Goal: Task Accomplishment & Management: Manage account settings

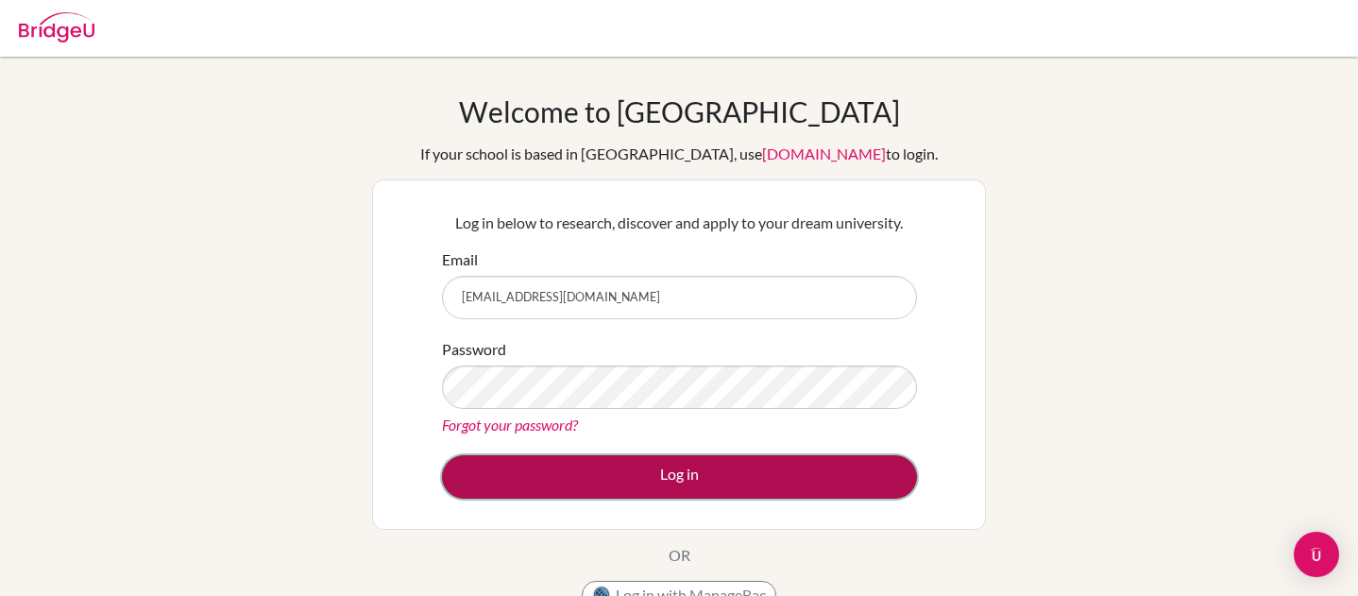
click at [643, 475] on button "Log in" at bounding box center [679, 476] width 475 height 43
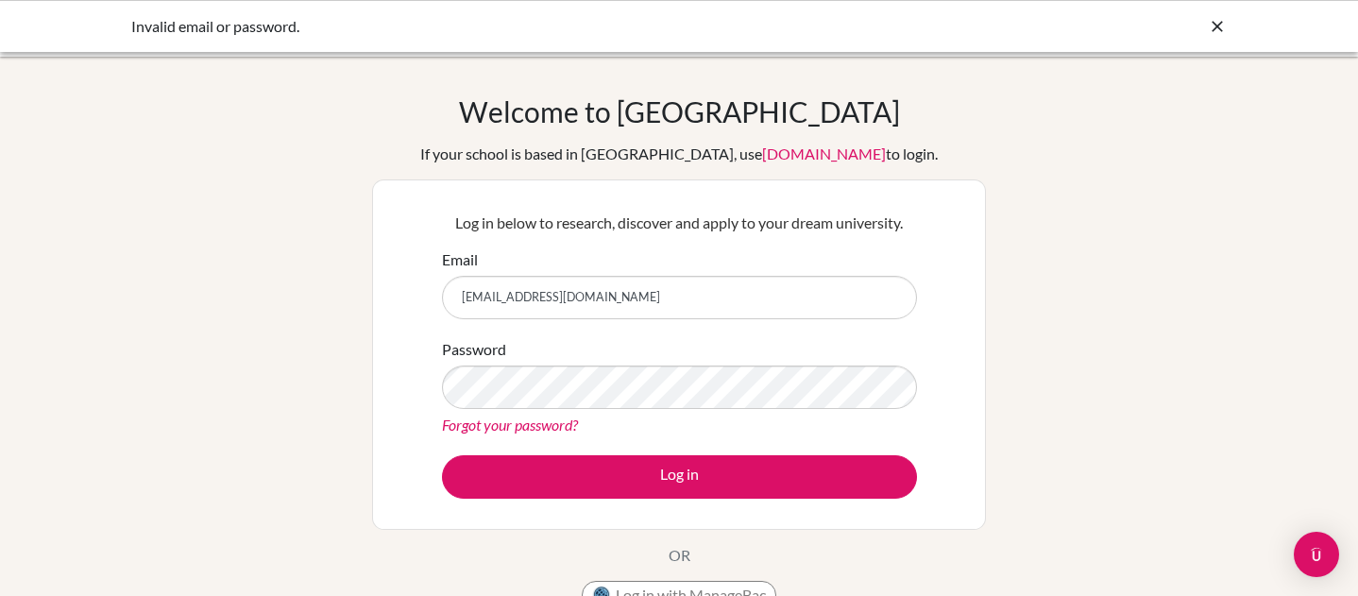
click at [651, 297] on input "[EMAIL_ADDRESS][DOMAIN_NAME]" at bounding box center [679, 297] width 475 height 43
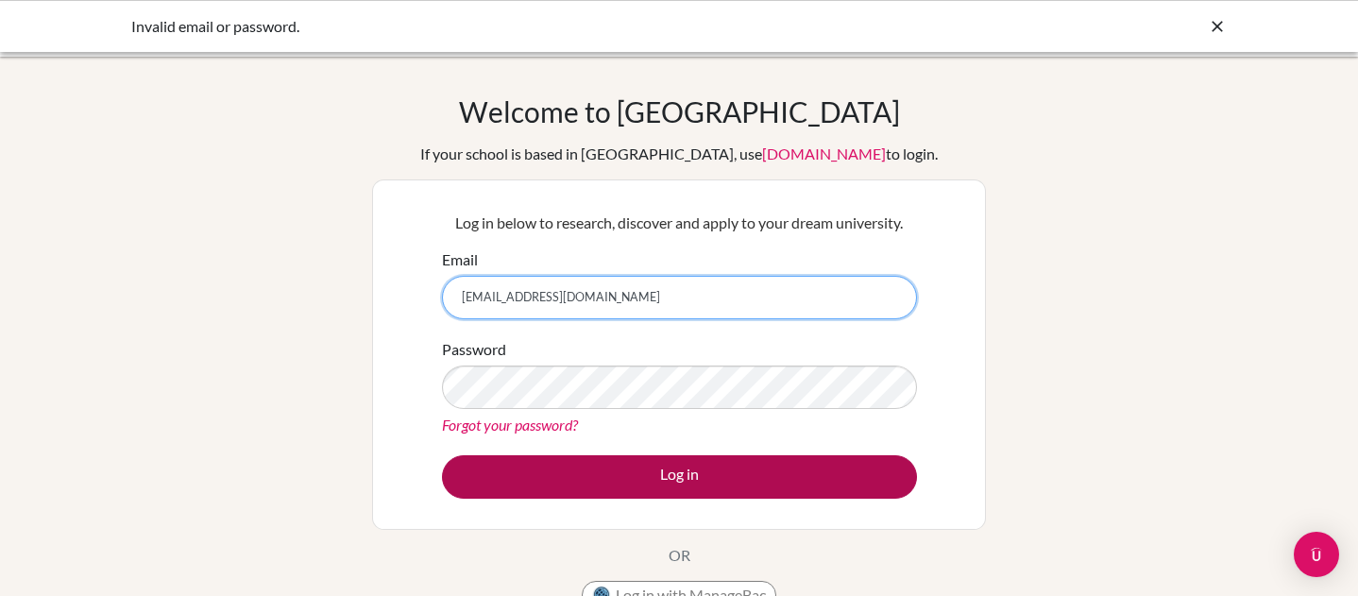
type input "[EMAIL_ADDRESS][DOMAIN_NAME]"
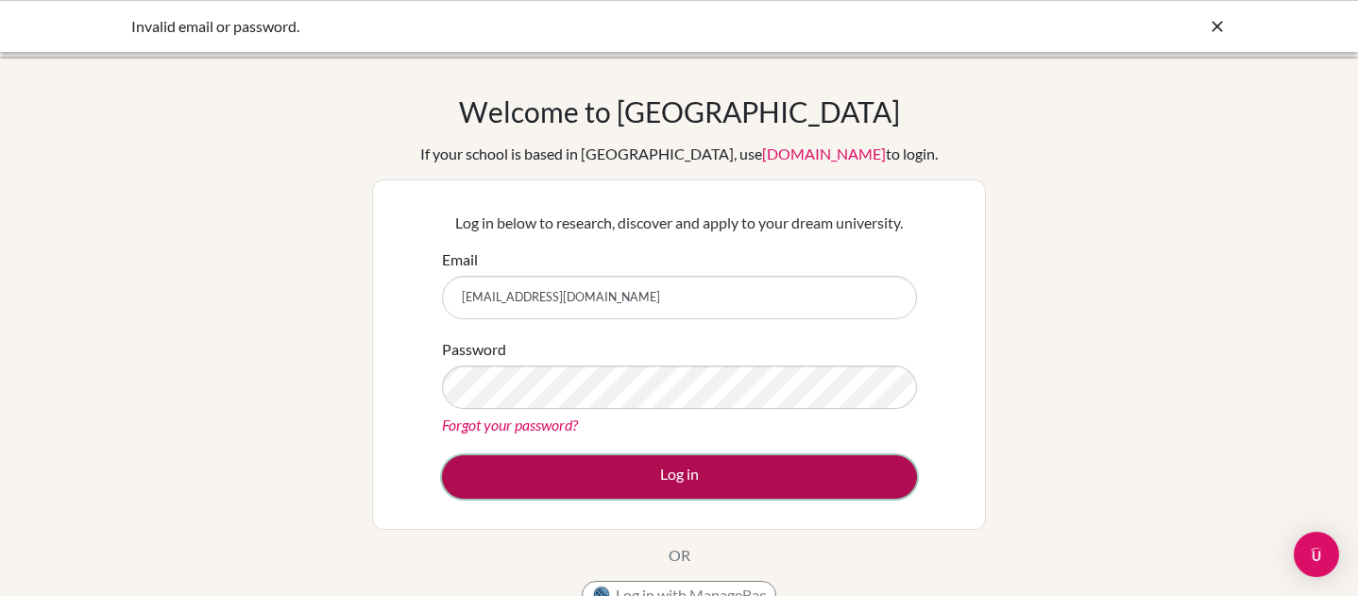
click at [607, 458] on button "Log in" at bounding box center [679, 476] width 475 height 43
